Goal: Communication & Community: Answer question/provide support

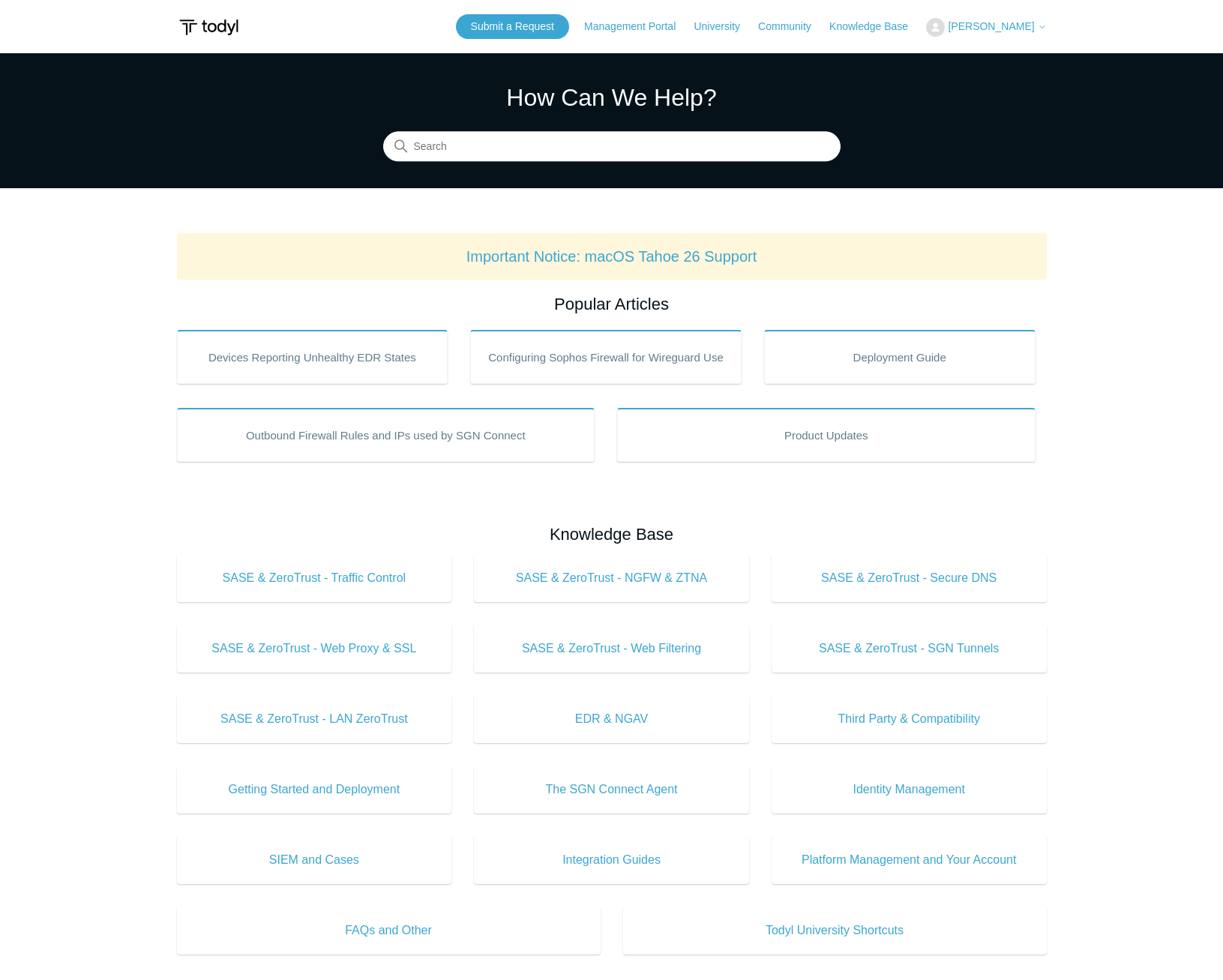
click at [970, 24] on span "[PERSON_NAME]" at bounding box center [991, 25] width 87 height 12
click at [959, 61] on link "My Support Requests" at bounding box center [1000, 59] width 146 height 26
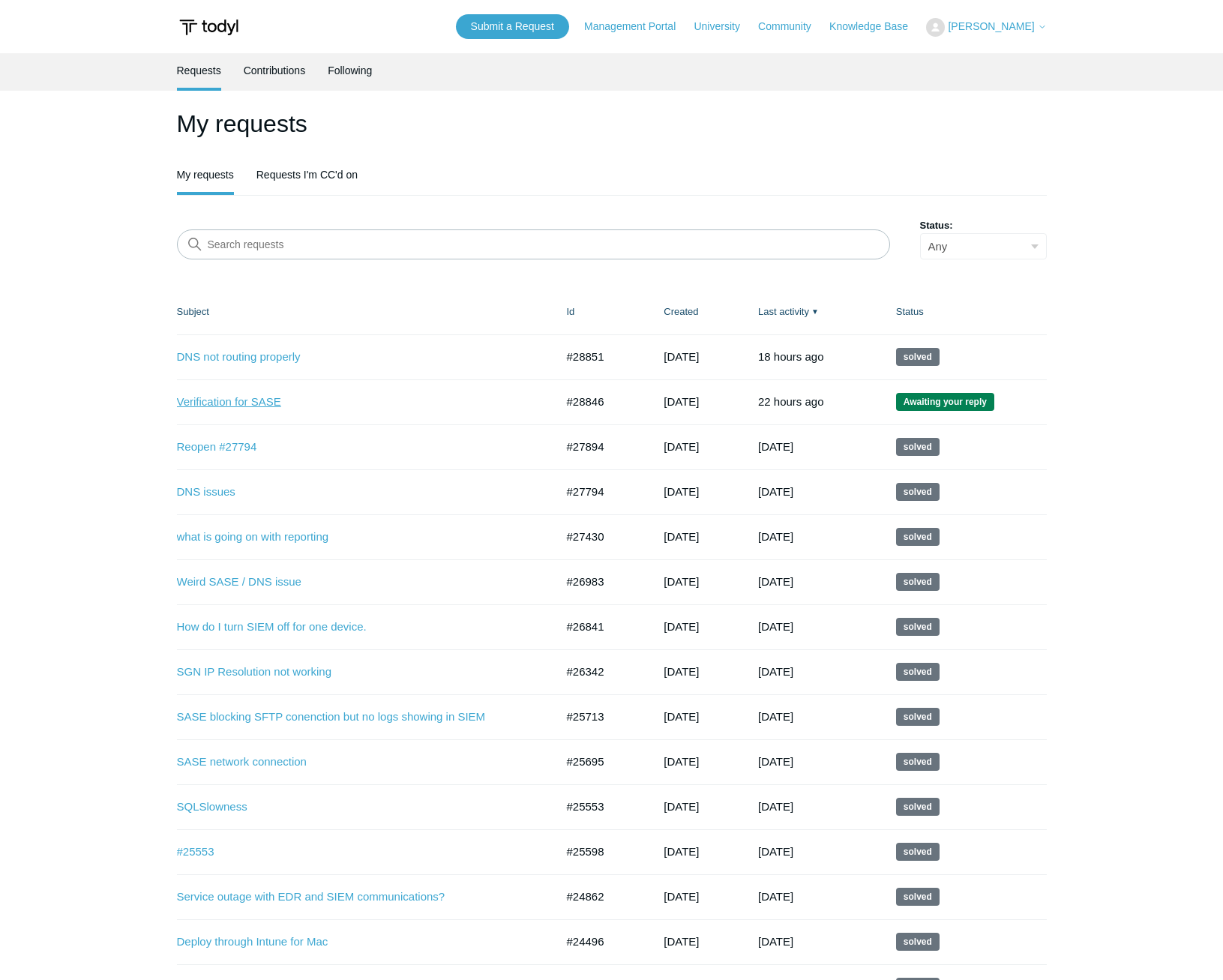
click at [202, 402] on link "Verification for SASE" at bounding box center [355, 402] width 357 height 17
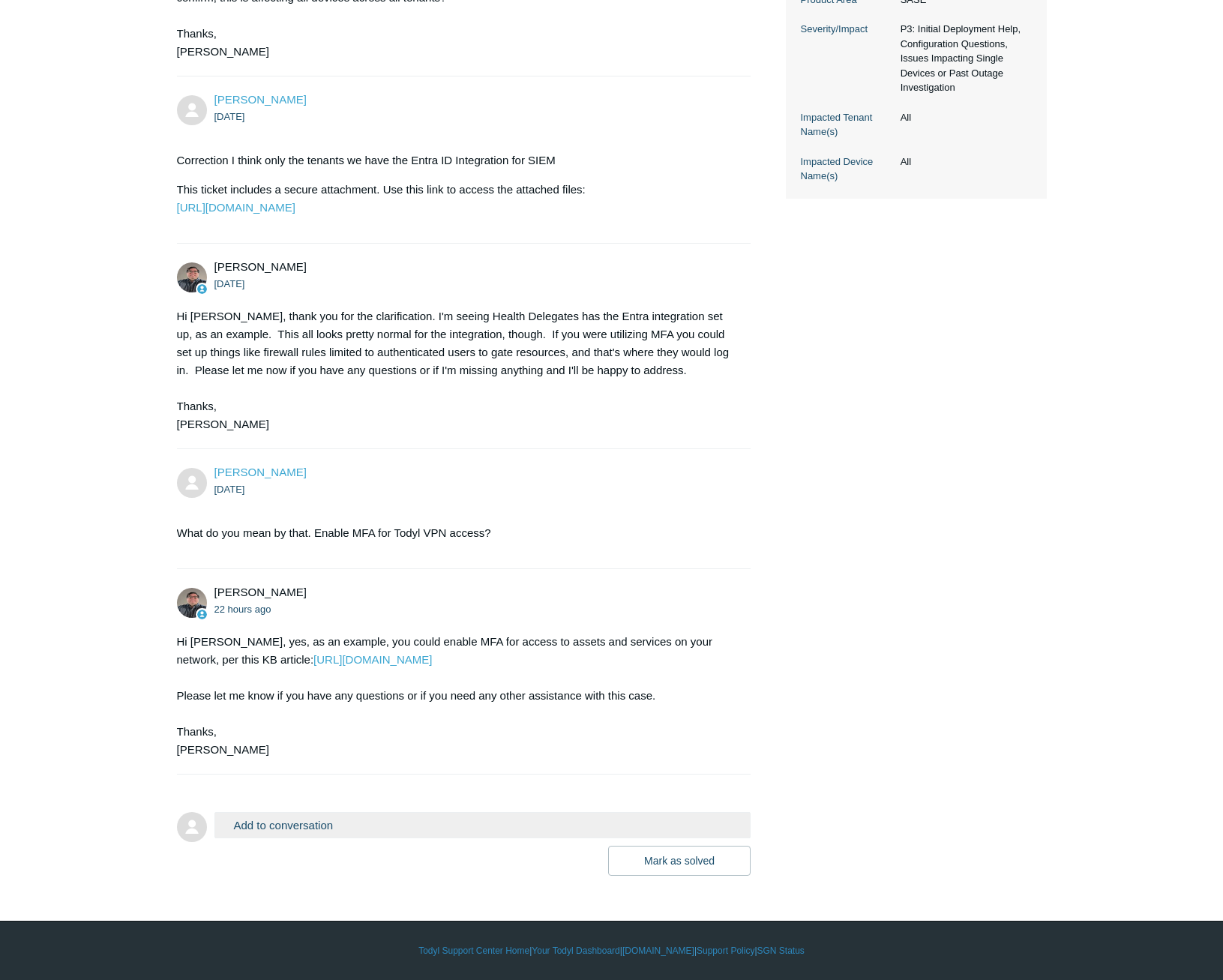
scroll to position [520, 0]
click at [303, 827] on button "Add to conversation" at bounding box center [483, 825] width 537 height 26
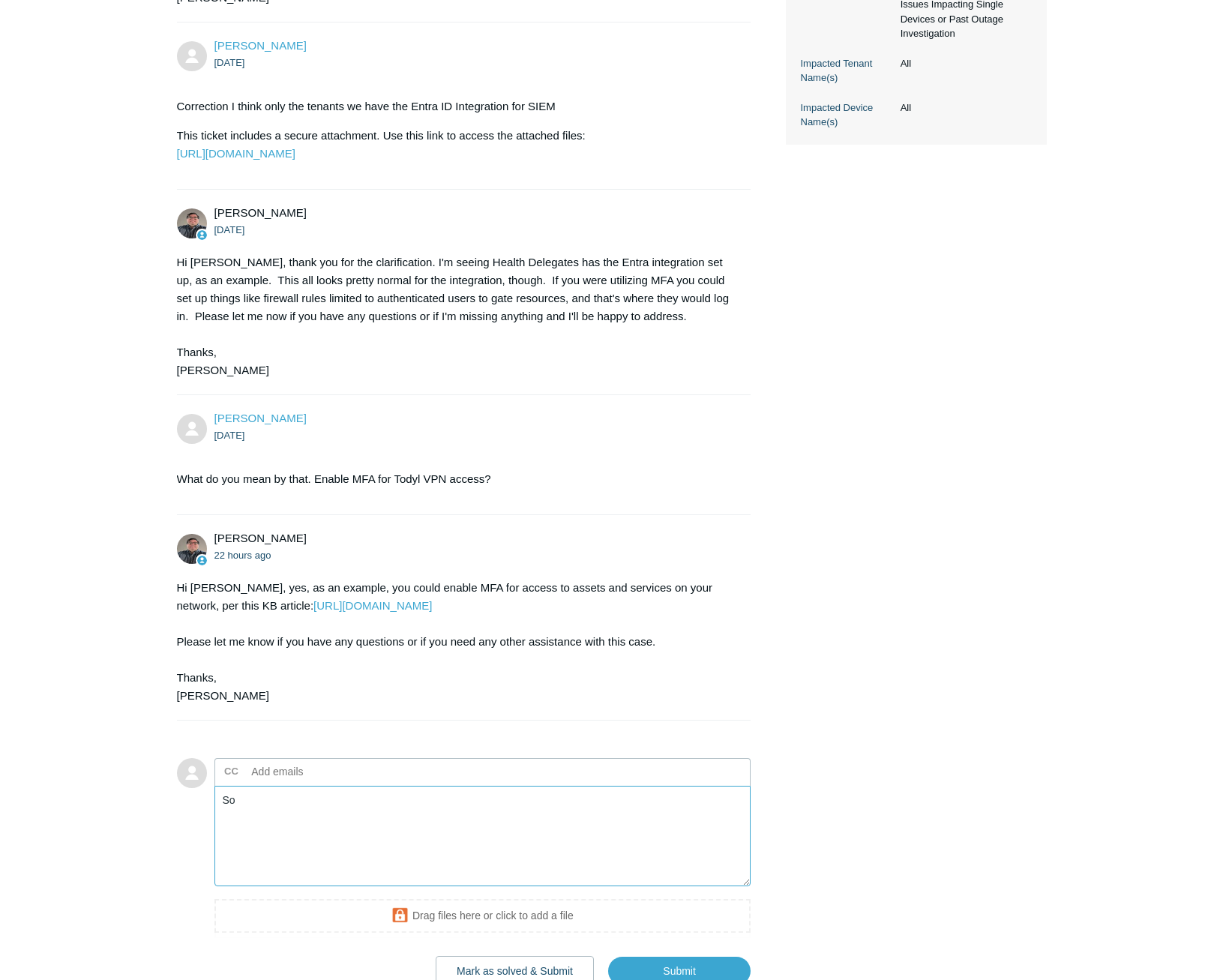
type textarea "S"
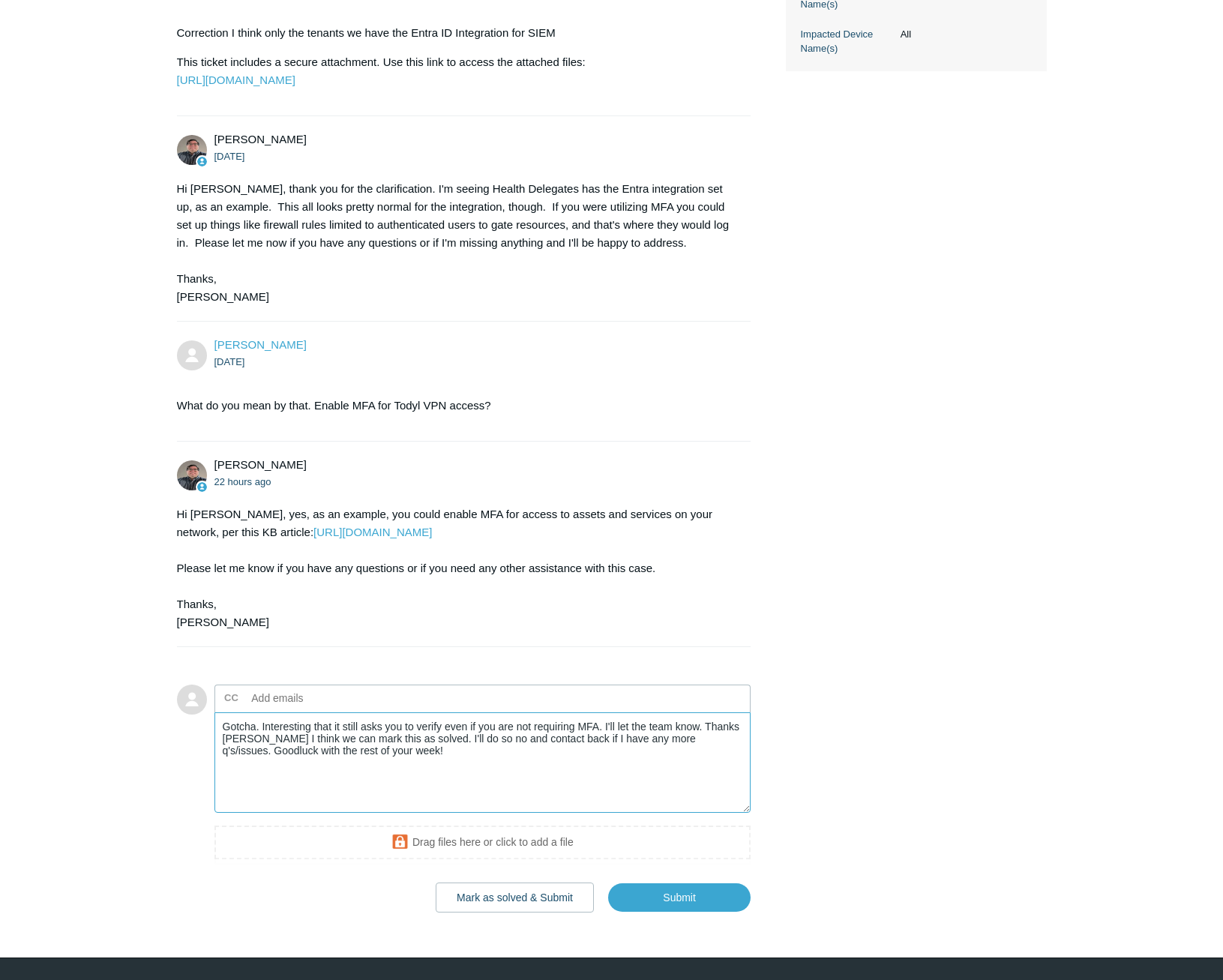
scroll to position [595, 0]
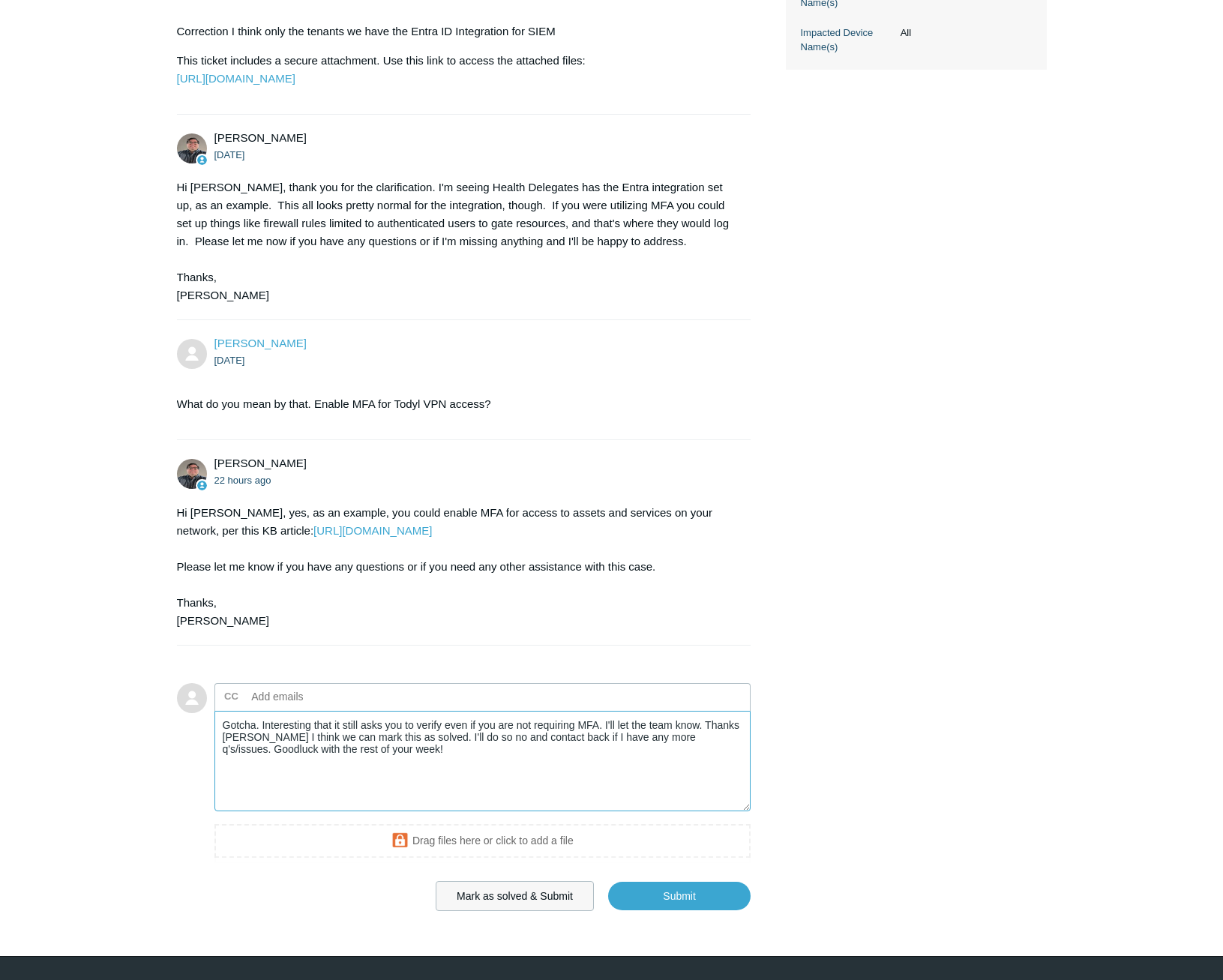
type textarea "Gotcha. Interesting that it still asks you to verify even if you are not requir…"
click at [579, 911] on button "Mark as solved & Submit" at bounding box center [514, 895] width 158 height 30
